Goal: Find specific page/section: Find specific page/section

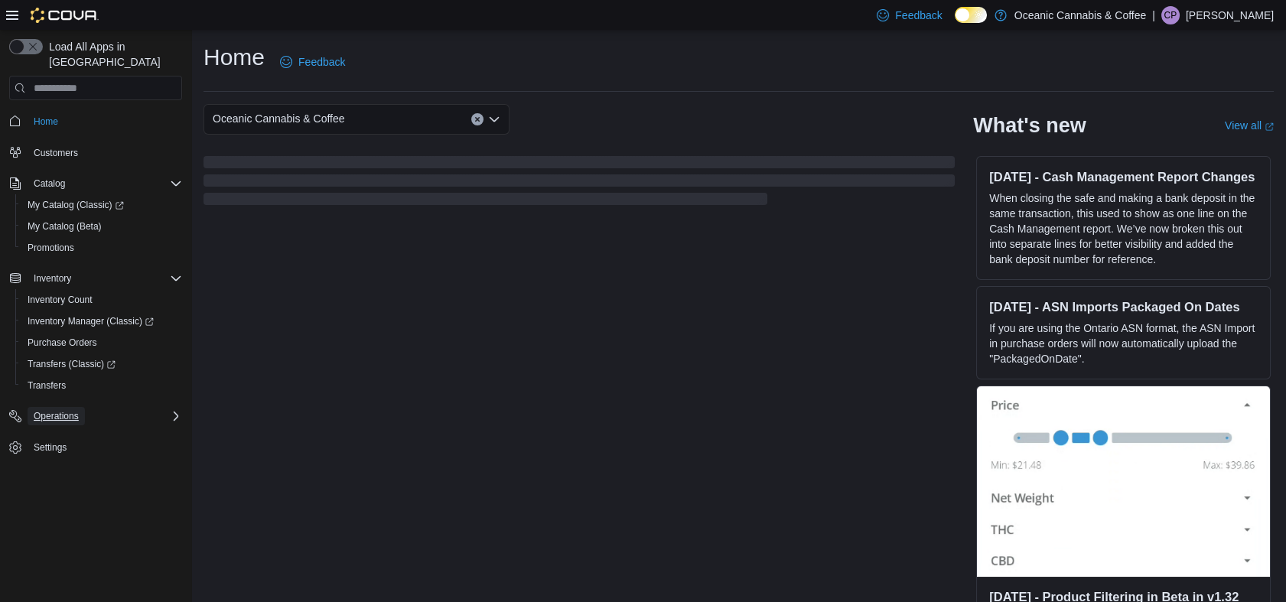
click at [69, 410] on span "Operations" at bounding box center [56, 416] width 45 height 12
click at [89, 432] on span "Cash Management" at bounding box center [66, 438] width 77 height 12
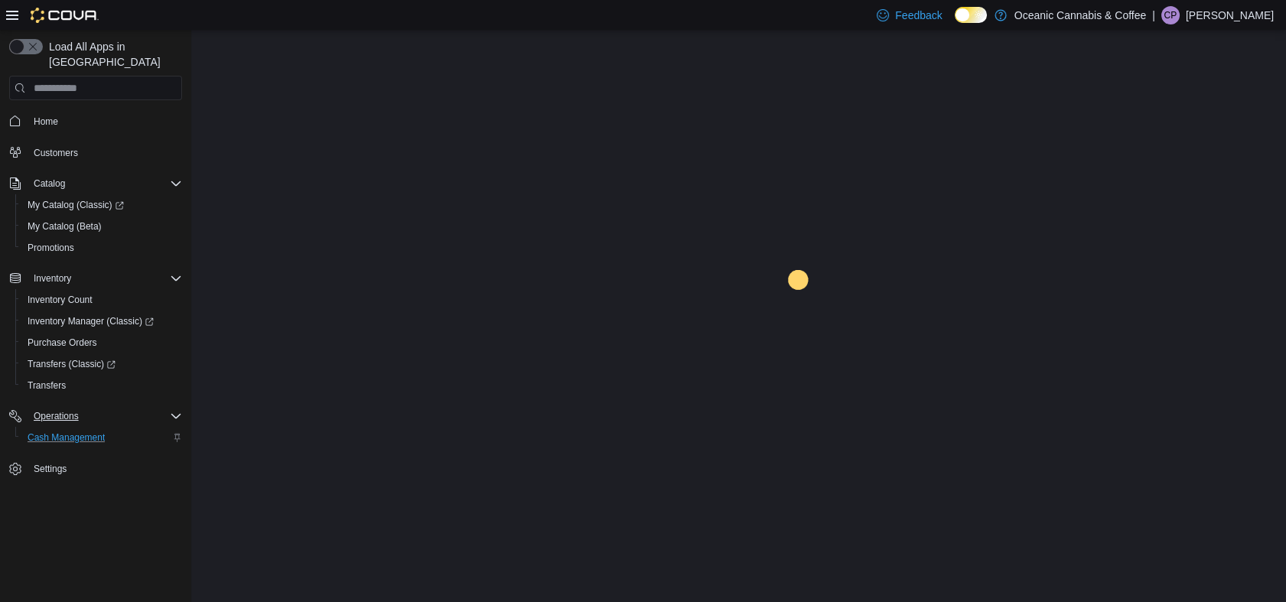
click at [89, 432] on span "Cash Management" at bounding box center [66, 438] width 77 height 12
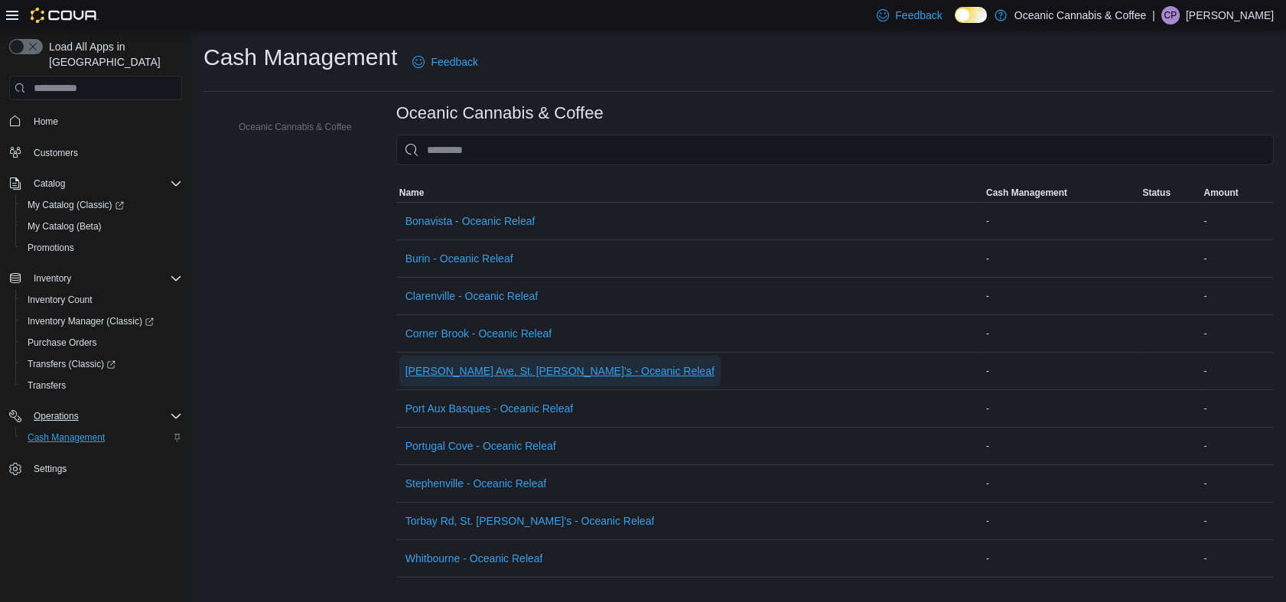
click at [538, 367] on span "[PERSON_NAME] Ave, St. [PERSON_NAME]’s - Oceanic Releaf" at bounding box center [560, 371] width 309 height 15
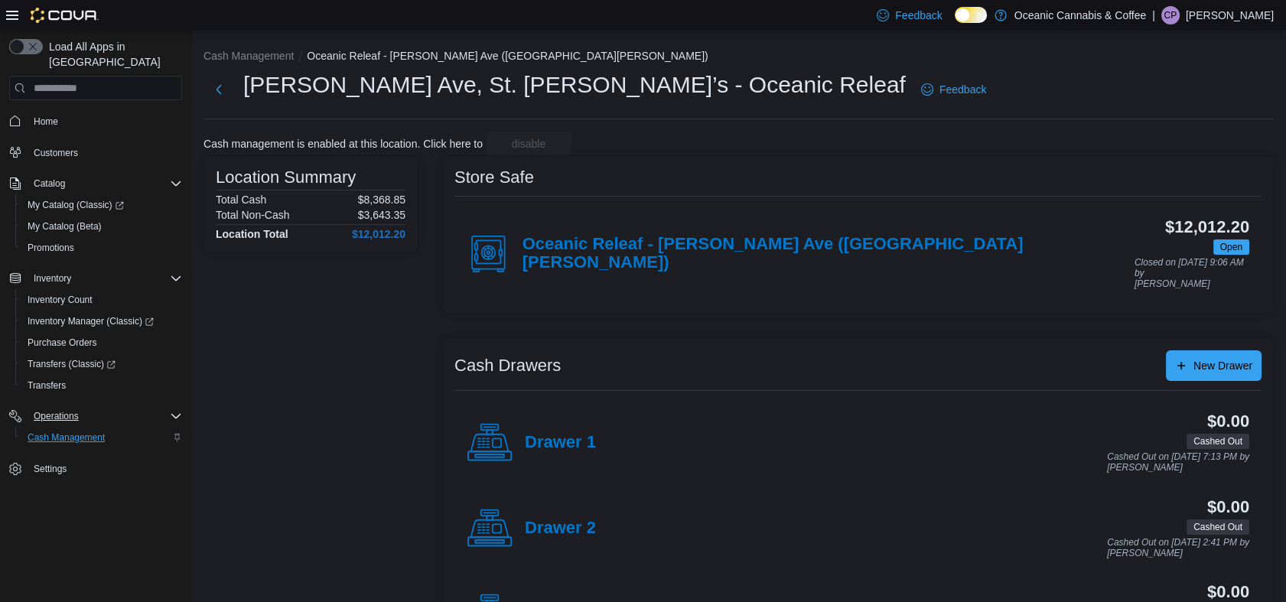
click at [1229, 18] on p "[PERSON_NAME]" at bounding box center [1230, 15] width 88 height 18
click at [1040, 165] on div "Store Safe Oceanic Releaf - [PERSON_NAME] Ave ([GEOGRAPHIC_DATA][PERSON_NAME]) …" at bounding box center [858, 235] width 832 height 158
click at [97, 315] on span "Inventory Manager (Classic)" at bounding box center [91, 321] width 126 height 12
